Goal: Information Seeking & Learning: Learn about a topic

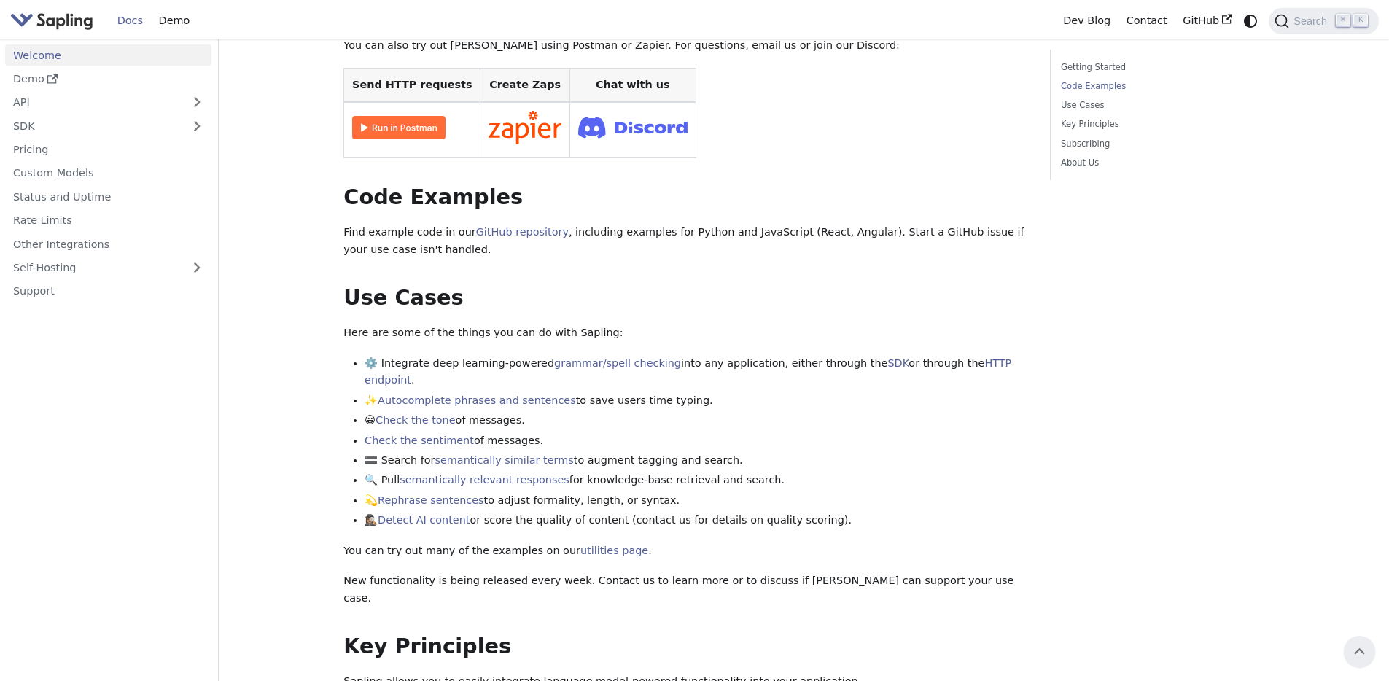
scroll to position [319, 0]
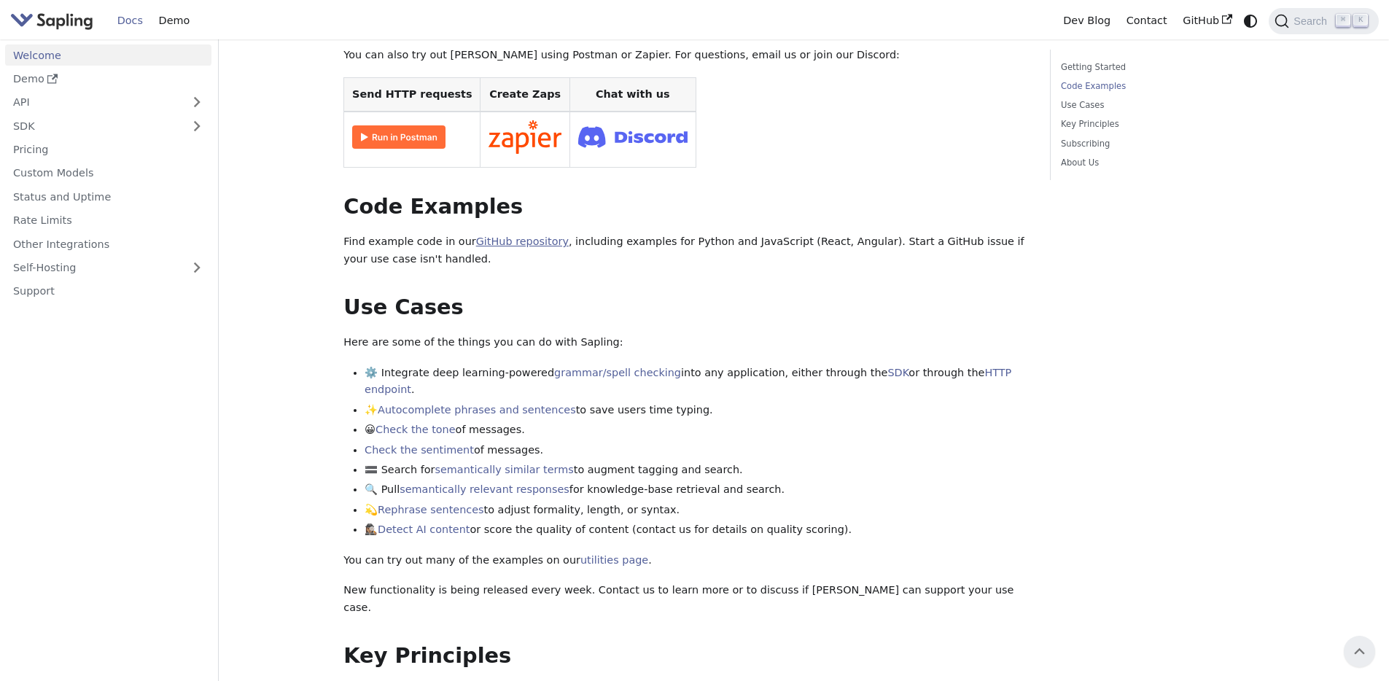
click at [529, 235] on link "GitHub repository" at bounding box center [522, 241] width 93 height 12
click at [311, 520] on main "Welcome On this page Welcome API Overview SDK Overview Welcome to the documenta…" at bounding box center [804, 517] width 1170 height 1592
click at [453, 508] on div "Welcome API Overview SDK Overview Welcome to the documentation for [URL] 's dev…" at bounding box center [685, 485] width 685 height 1450
click at [435, 523] on link "Detect AI content" at bounding box center [424, 529] width 92 height 12
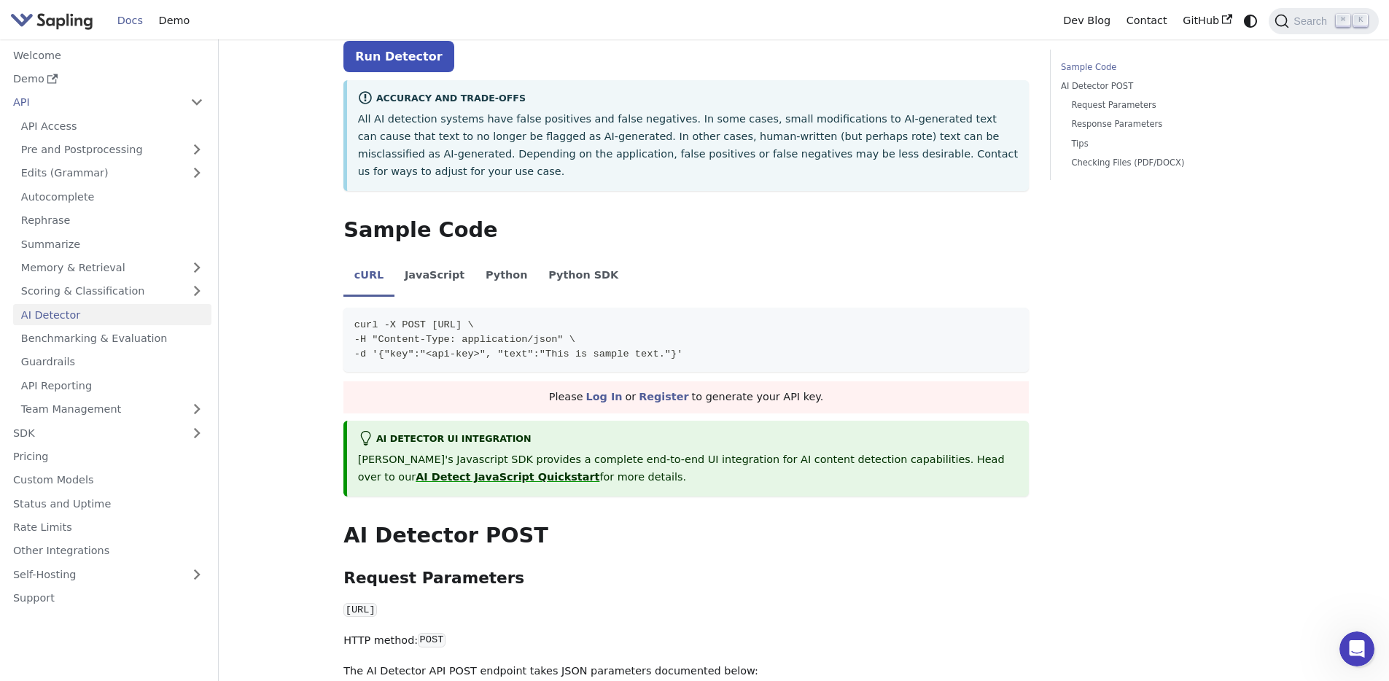
scroll to position [189, 0]
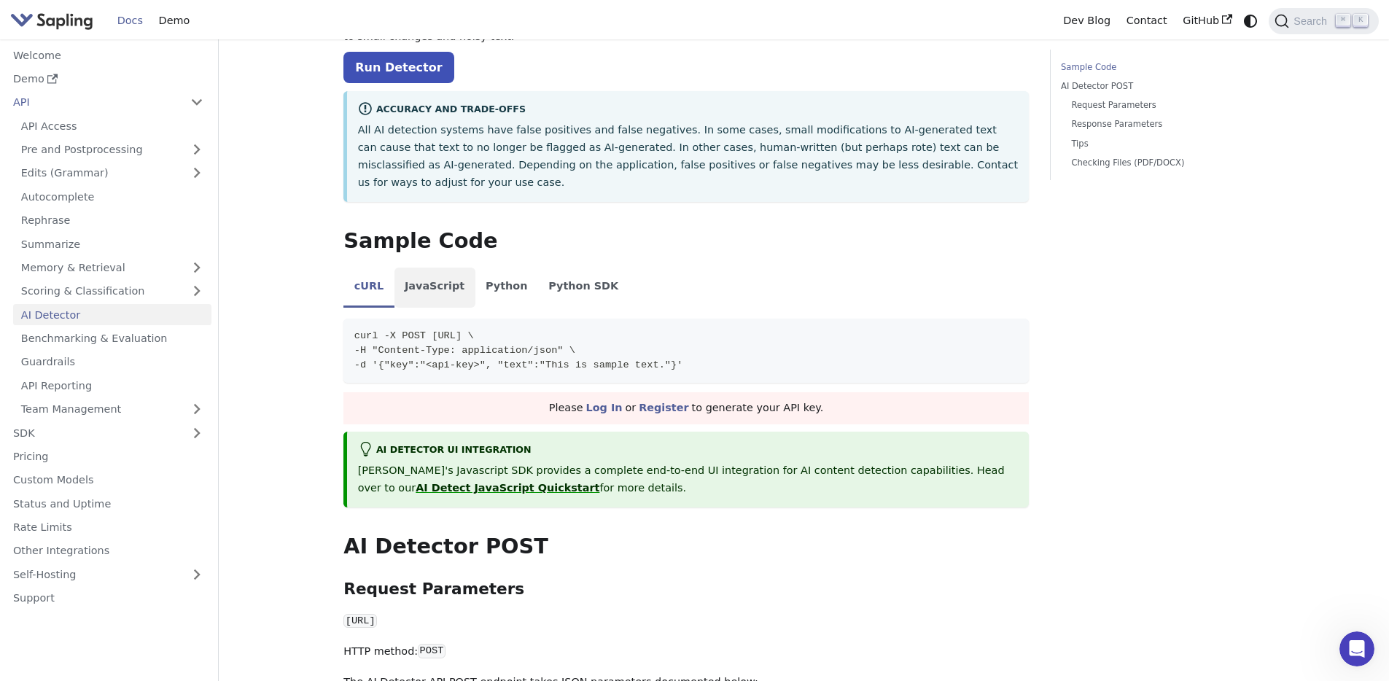
click at [437, 268] on li "JavaScript" at bounding box center [434, 288] width 81 height 41
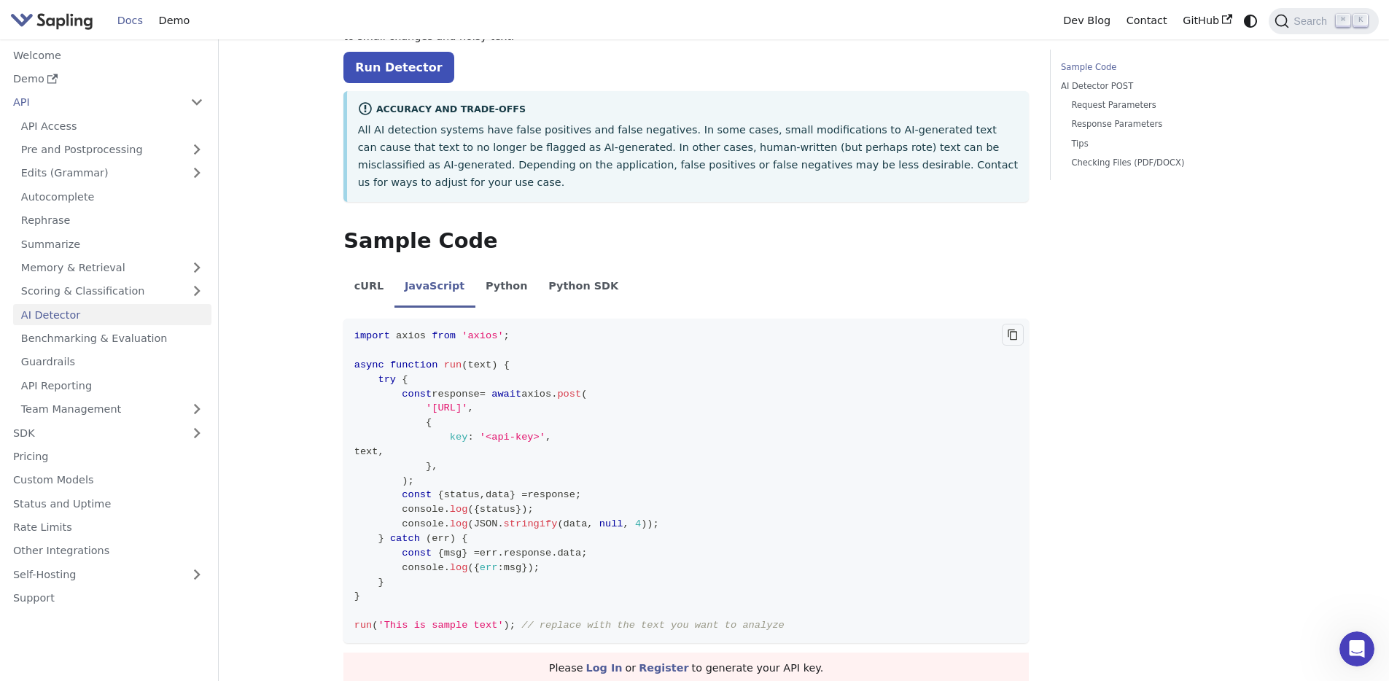
click at [1014, 329] on icon "Copy code to clipboard" at bounding box center [1013, 335] width 12 height 12
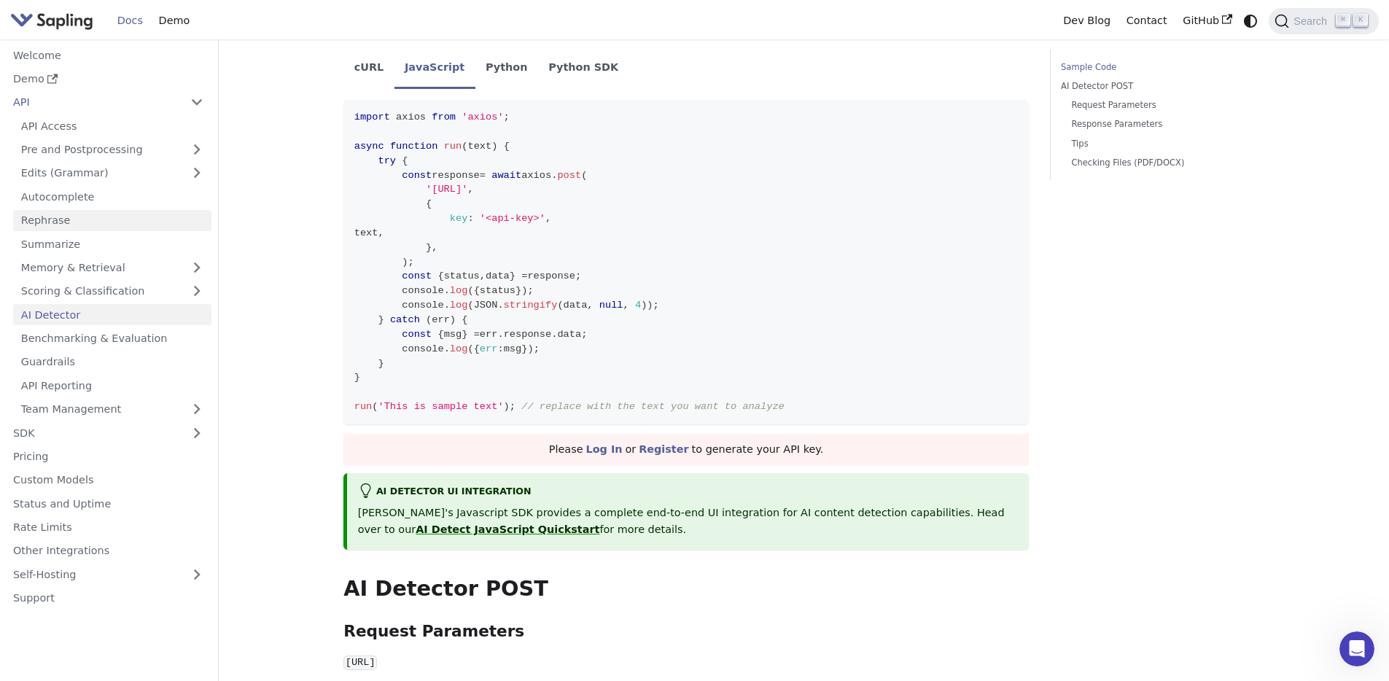
scroll to position [445, 0]
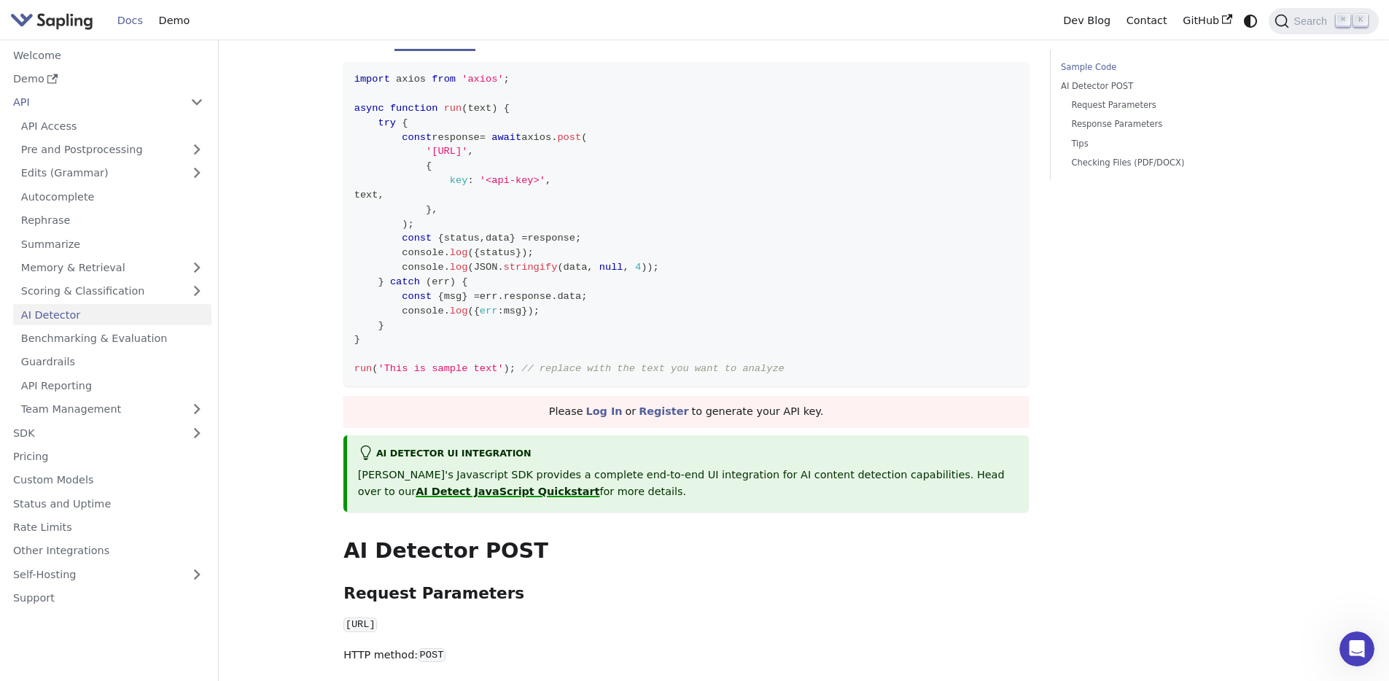
click at [448, 485] on link "AI Detect JavaScript Quickstart" at bounding box center [507, 491] width 184 height 12
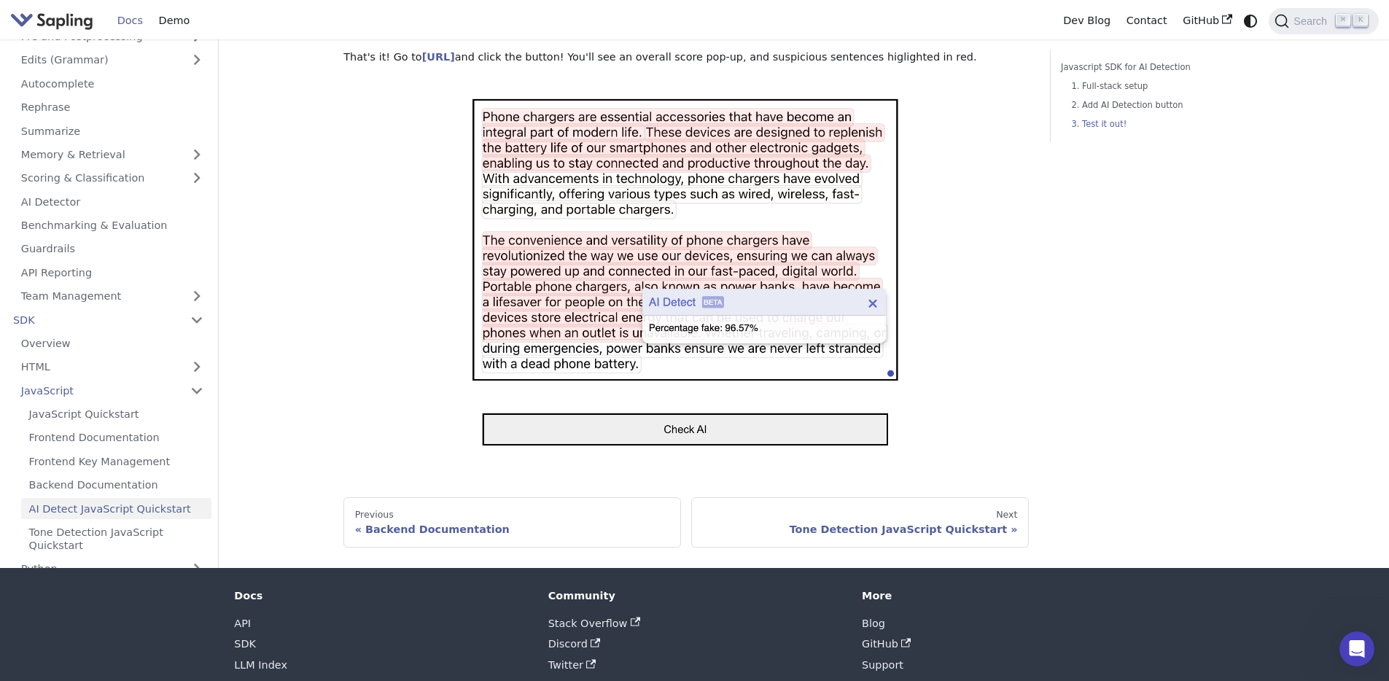
scroll to position [1284, 0]
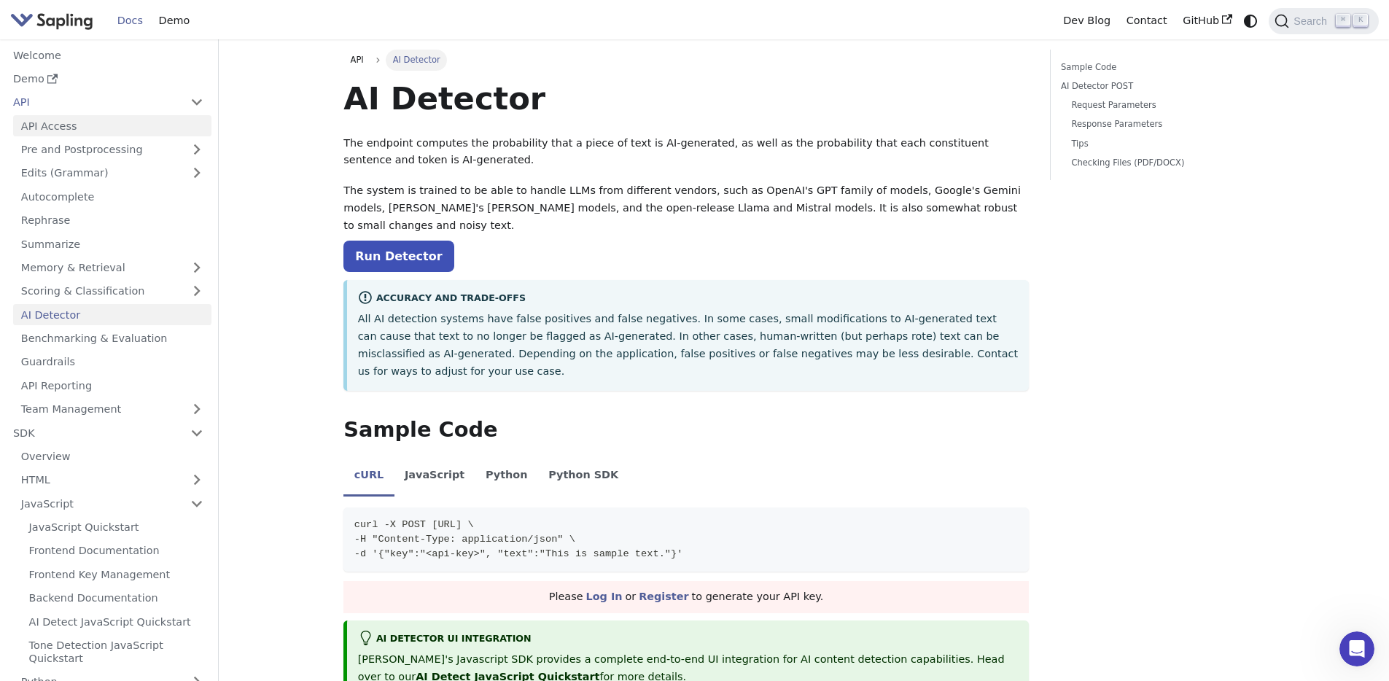
click at [59, 128] on link "API Access" at bounding box center [112, 125] width 198 height 21
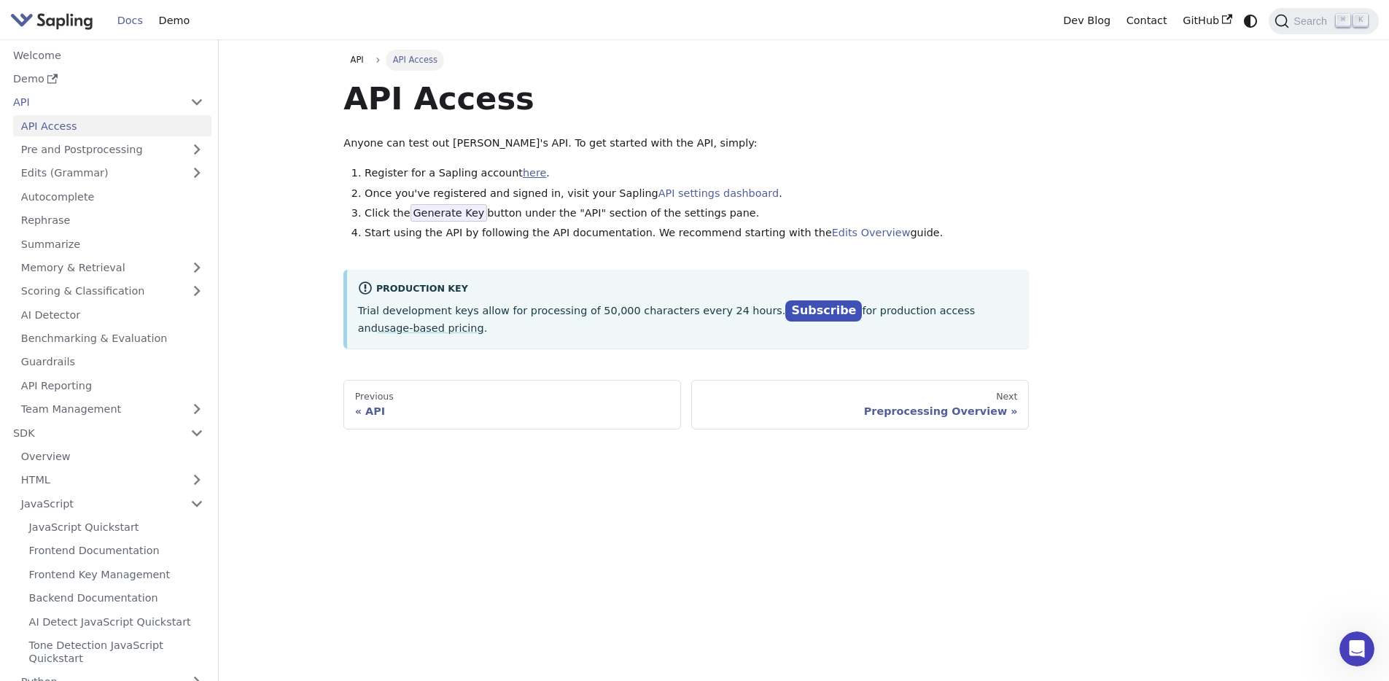
click at [526, 176] on link "here" at bounding box center [534, 173] width 23 height 12
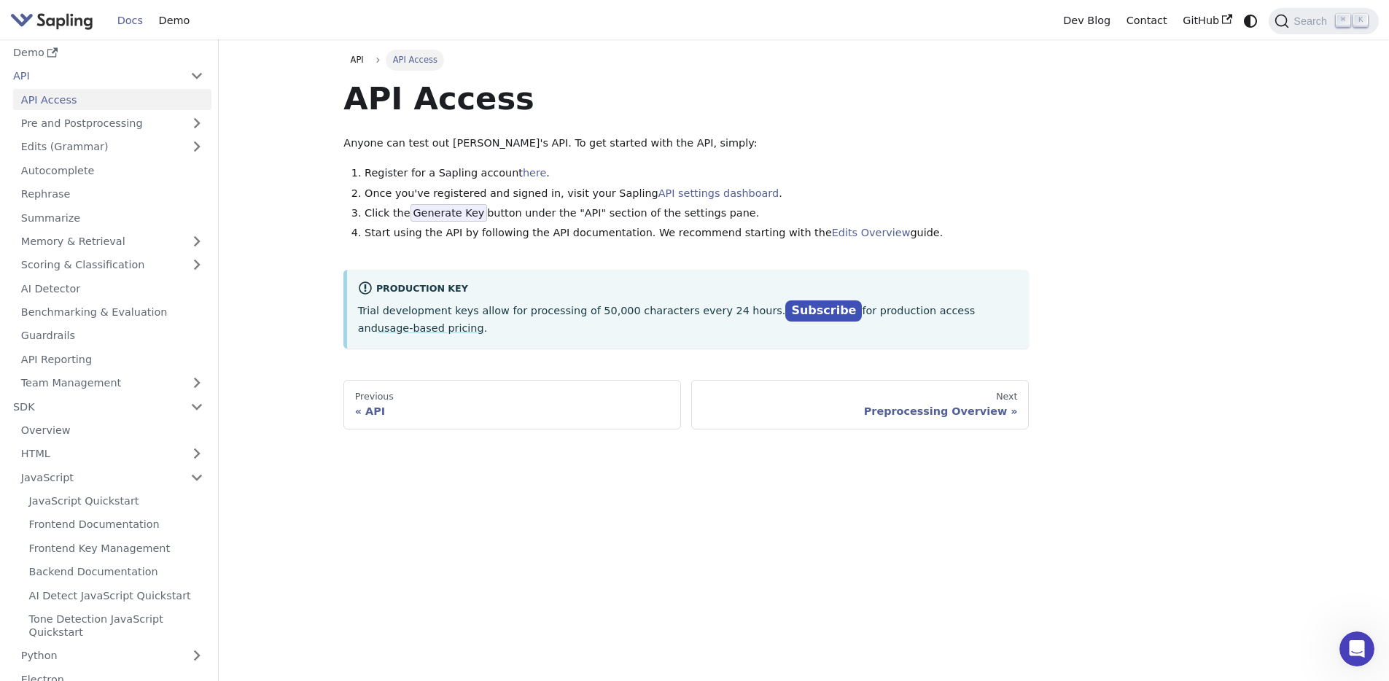
scroll to position [43, 0]
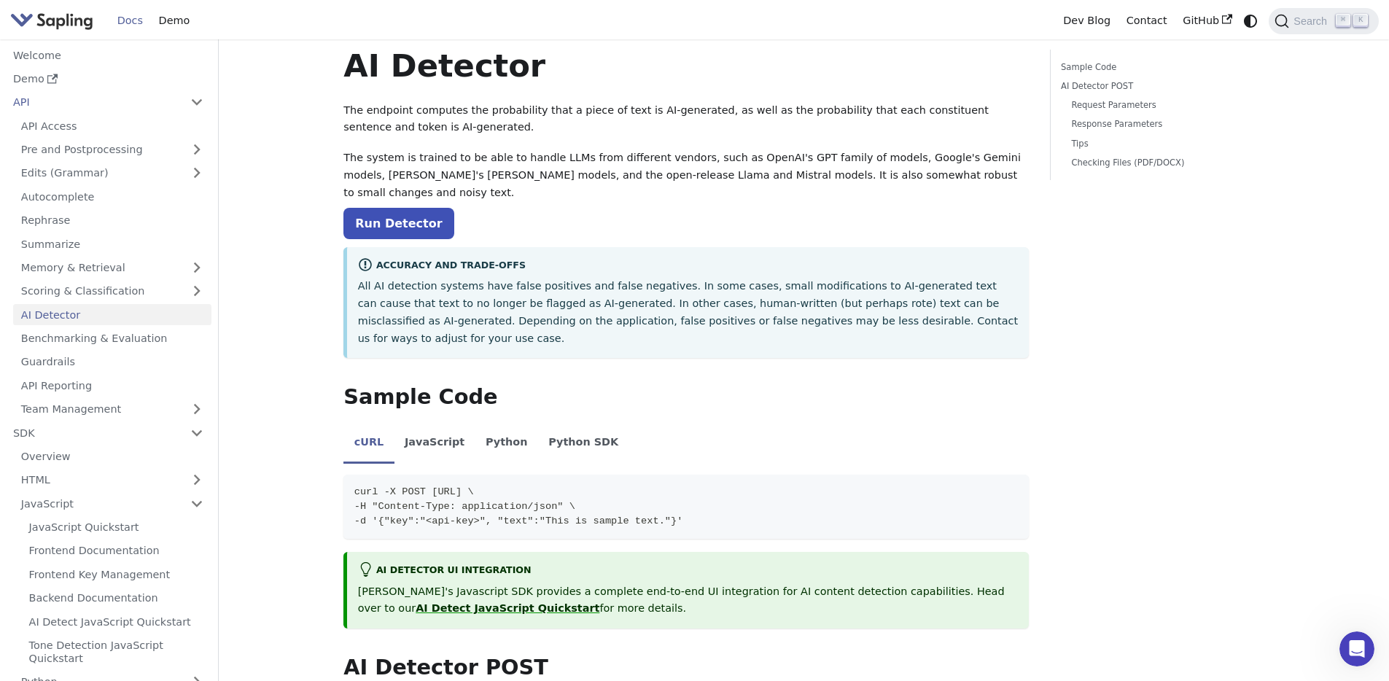
click at [47, 152] on link "Pre and Postprocessing" at bounding box center [112, 149] width 198 height 21
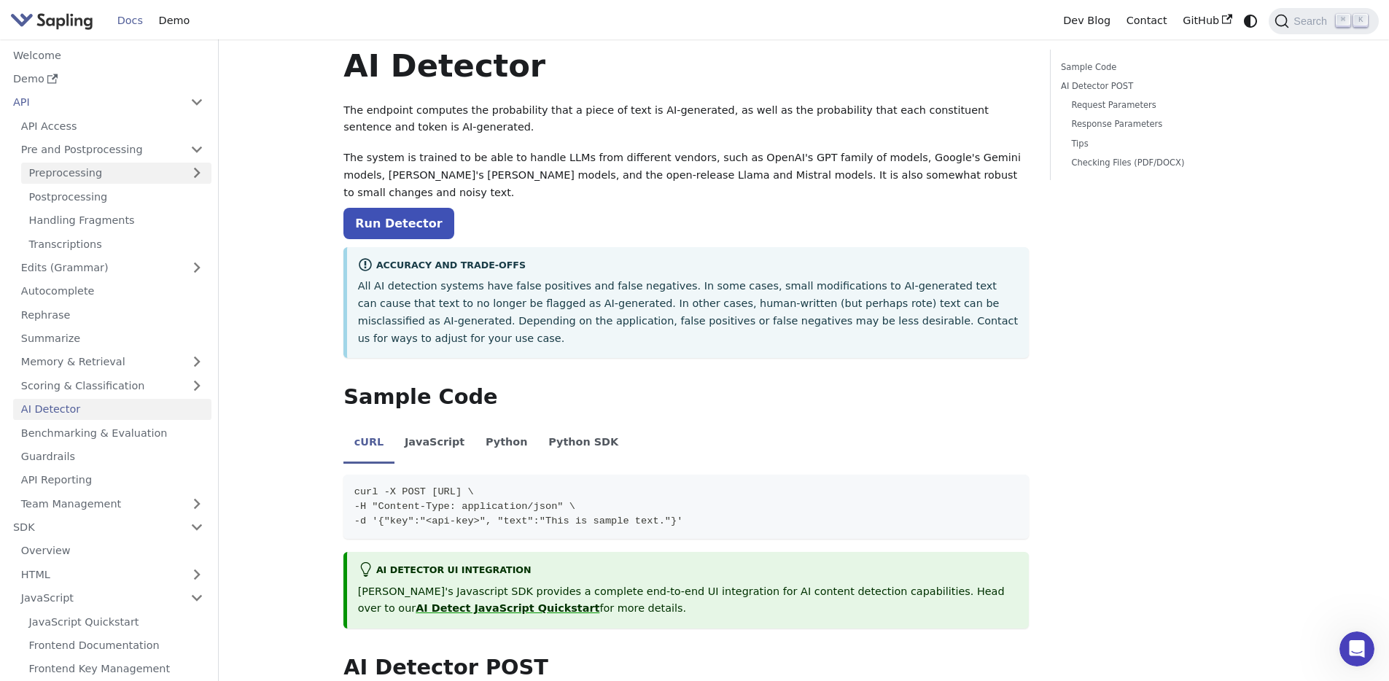
click at [87, 177] on link "Preprocessing" at bounding box center [116, 173] width 190 height 21
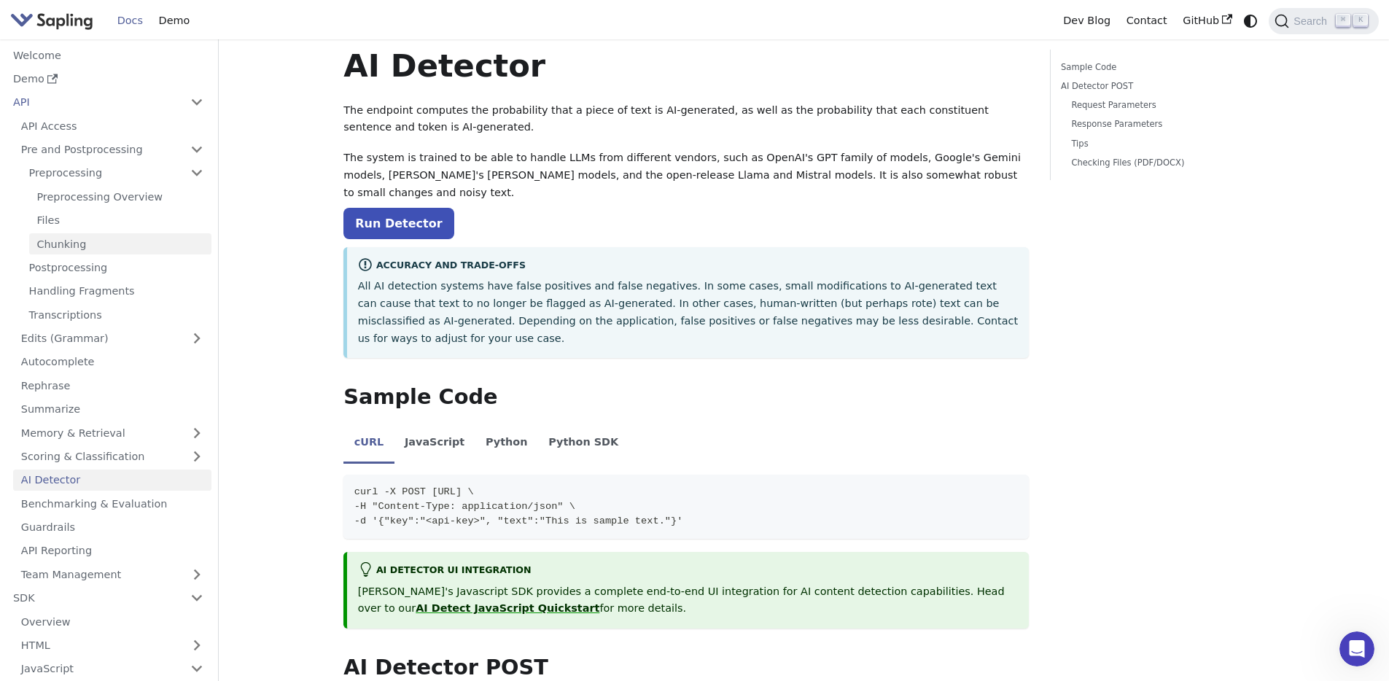
click at [67, 242] on link "Chunking" at bounding box center [120, 243] width 182 height 21
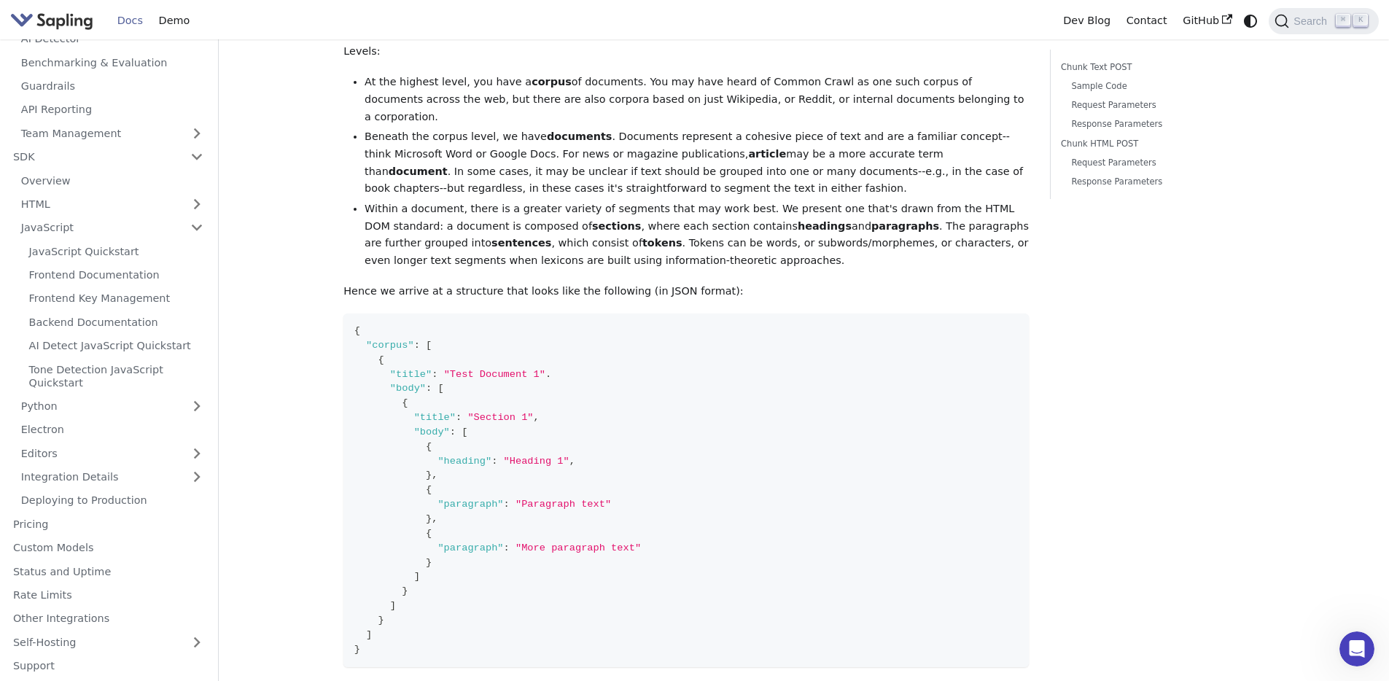
scroll to position [442, 0]
click at [50, 520] on link "Pricing" at bounding box center [108, 522] width 206 height 21
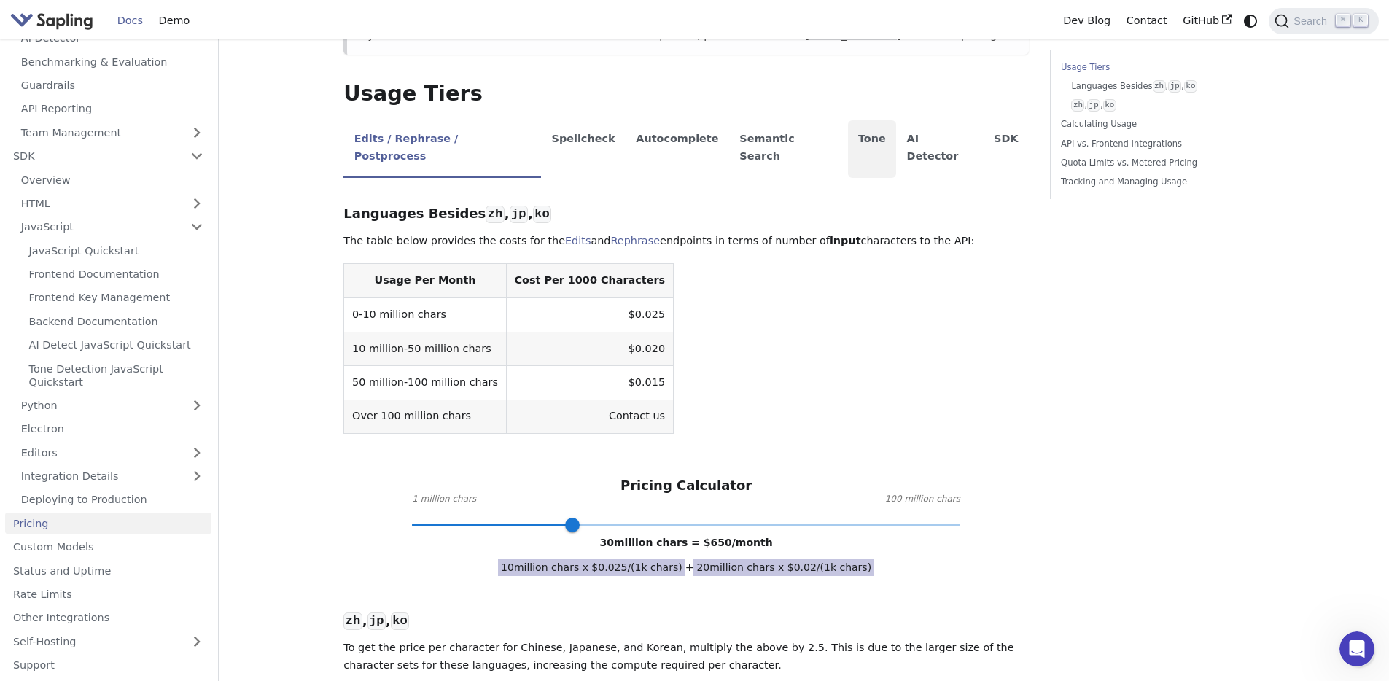
scroll to position [264, 0]
